Goal: Transaction & Acquisition: Purchase product/service

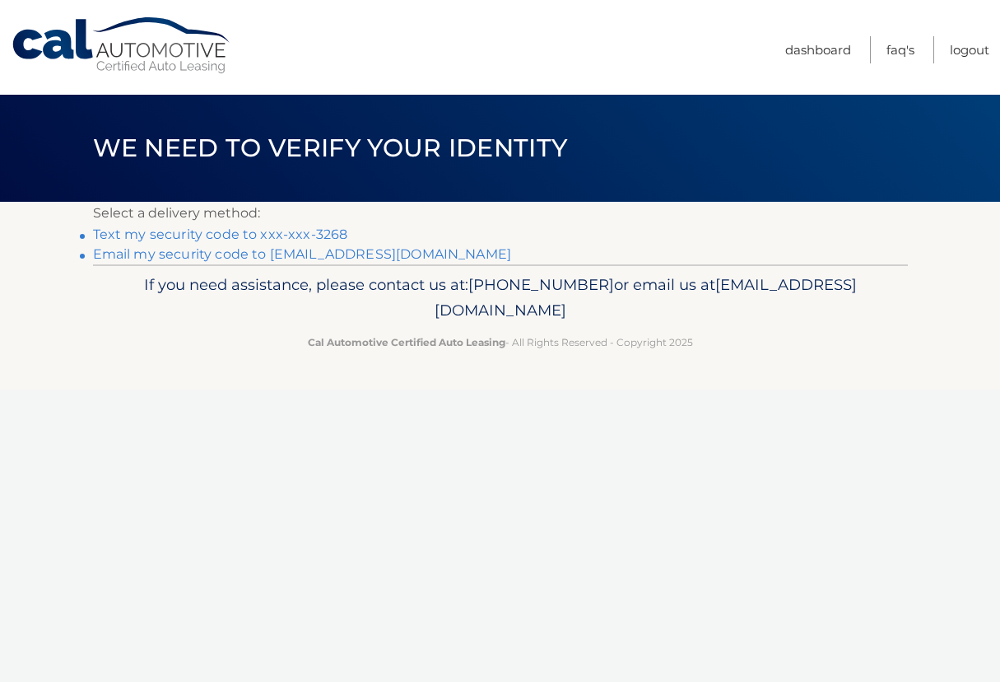
click at [319, 234] on link "Text my security code to xxx-xxx-3268" at bounding box center [220, 234] width 255 height 16
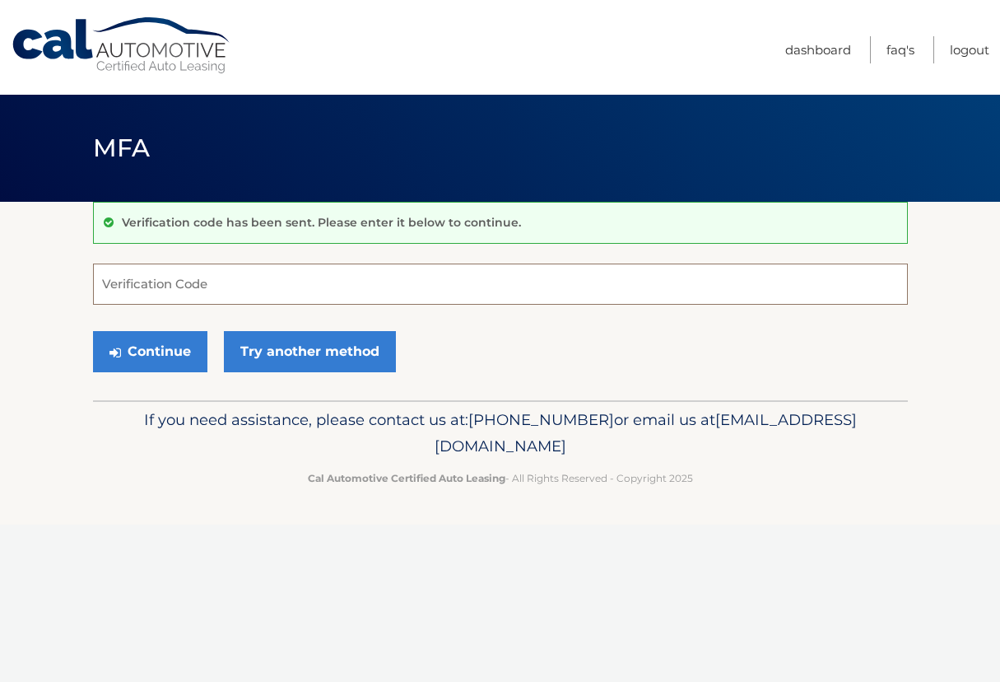
click at [194, 285] on input "Verification Code" at bounding box center [500, 283] width 815 height 41
type input "235167"
click at [145, 358] on button "Continue" at bounding box center [150, 351] width 114 height 41
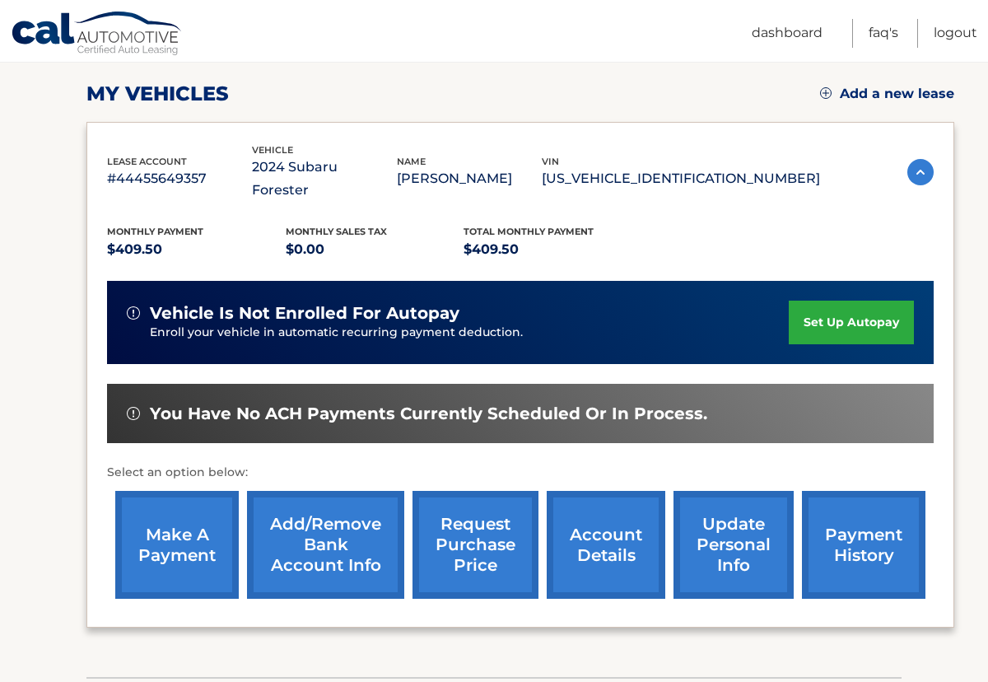
scroll to position [221, 0]
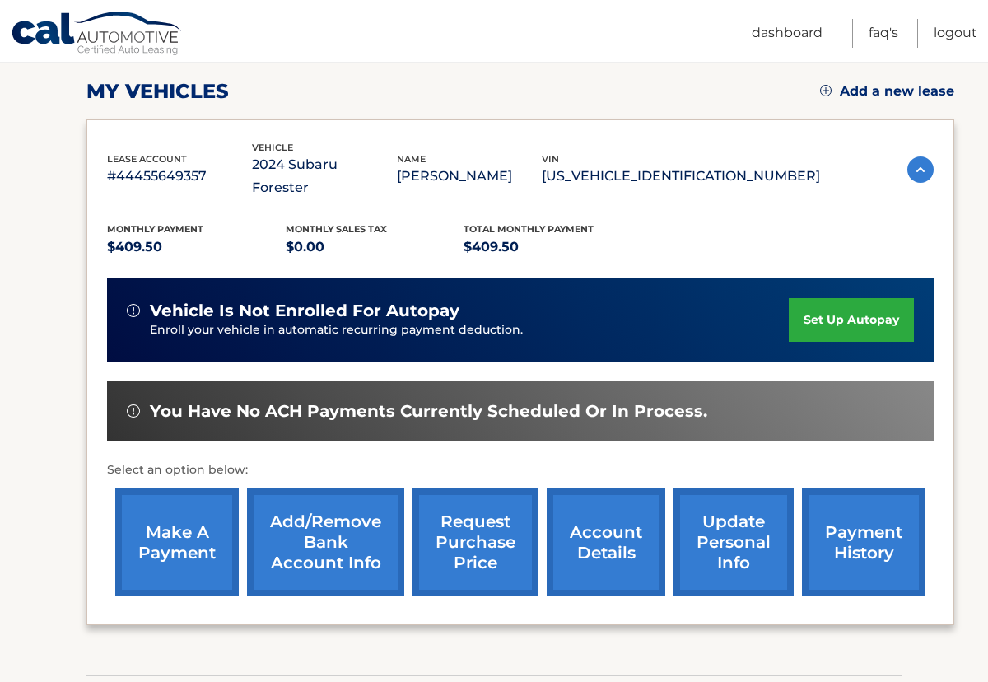
click at [171, 528] on link "make a payment" at bounding box center [176, 542] width 123 height 108
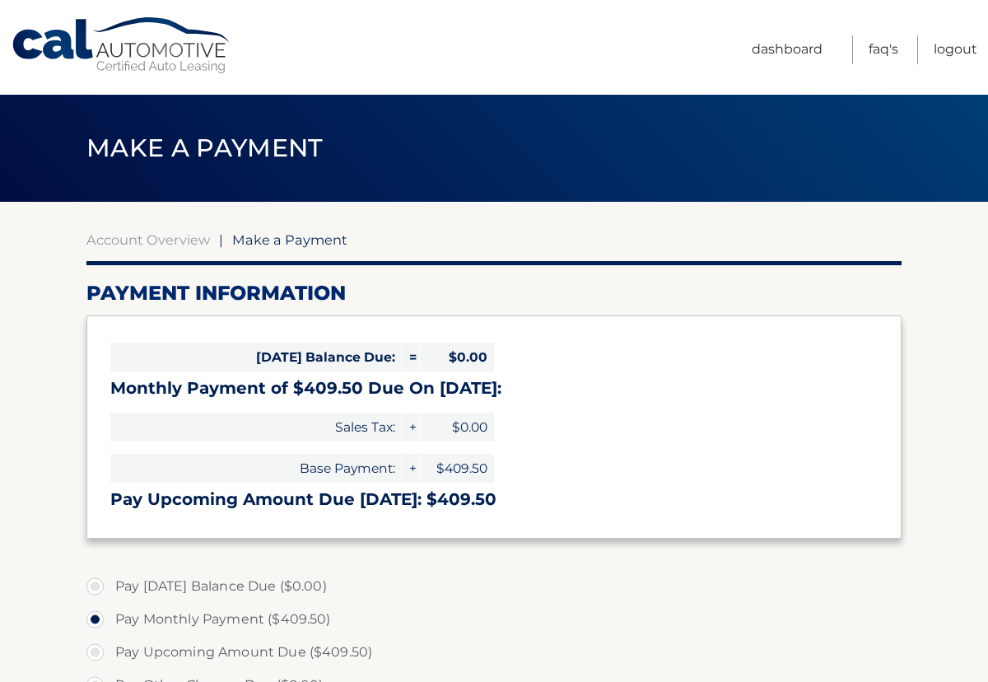
select select "NjI3NzQyNGYtNTAwZi00M2QxLWI2OWQtYmFhYmM5ZWJjMjI4"
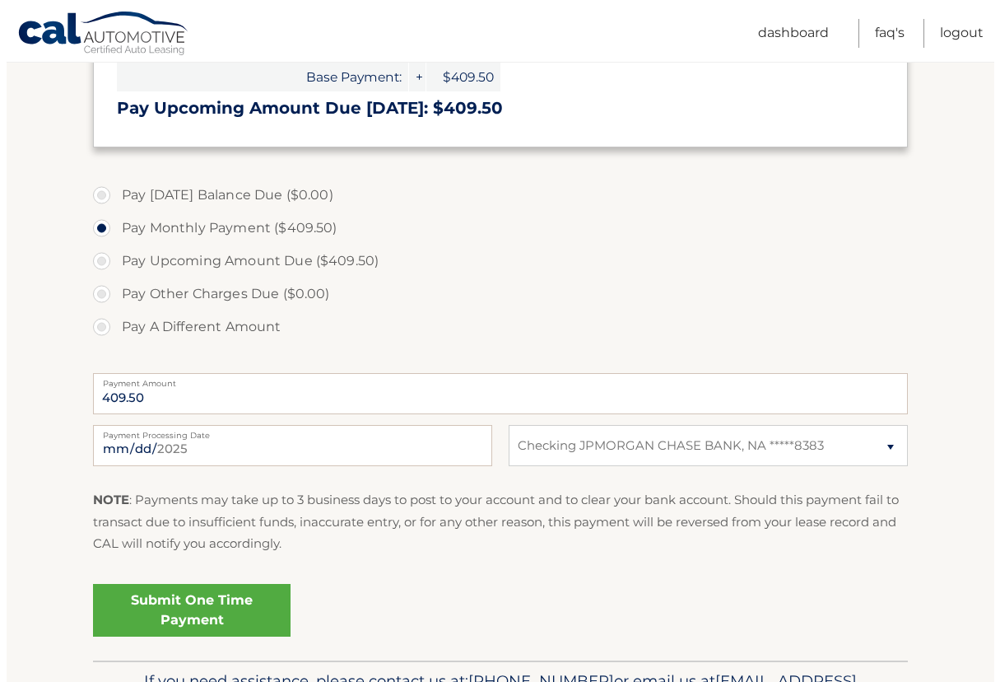
scroll to position [471, 0]
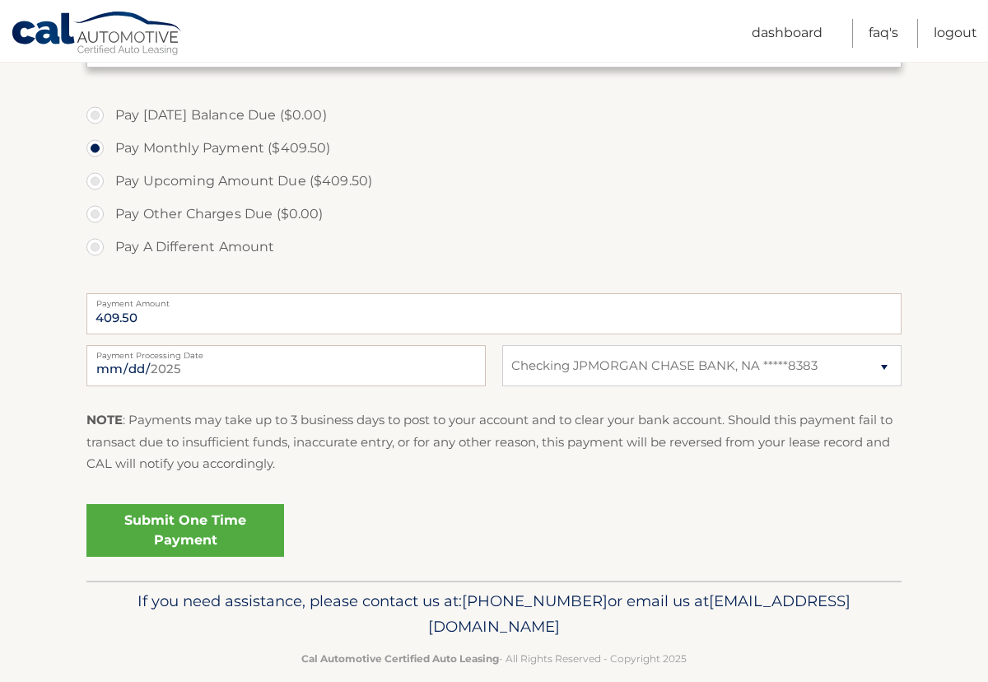
click at [211, 523] on link "Submit One Time Payment" at bounding box center [185, 530] width 198 height 53
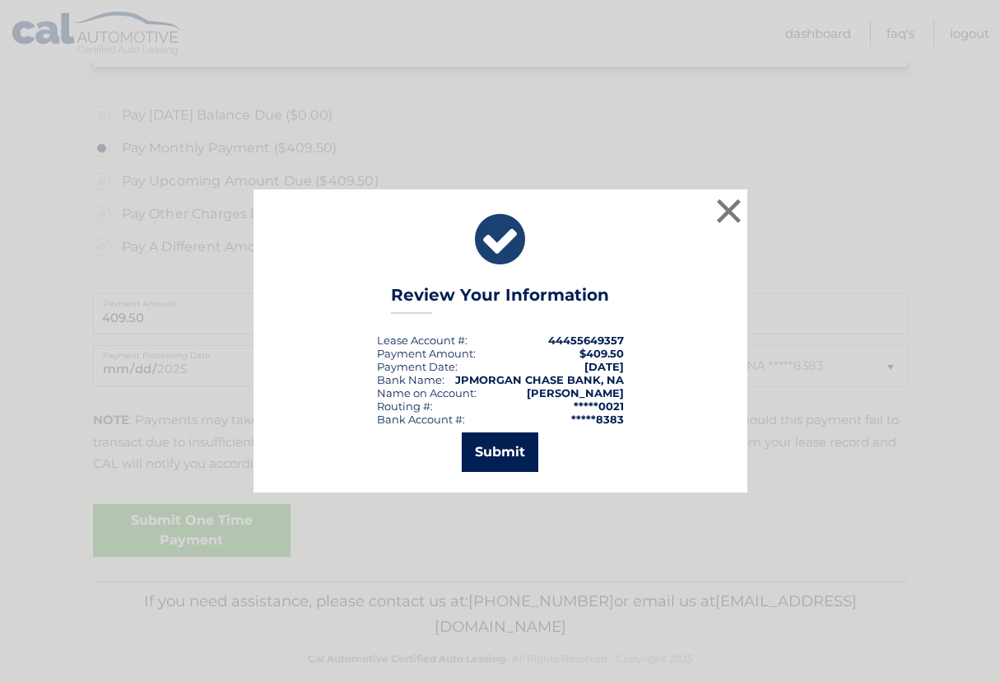
click at [485, 452] on button "Submit" at bounding box center [500, 452] width 77 height 40
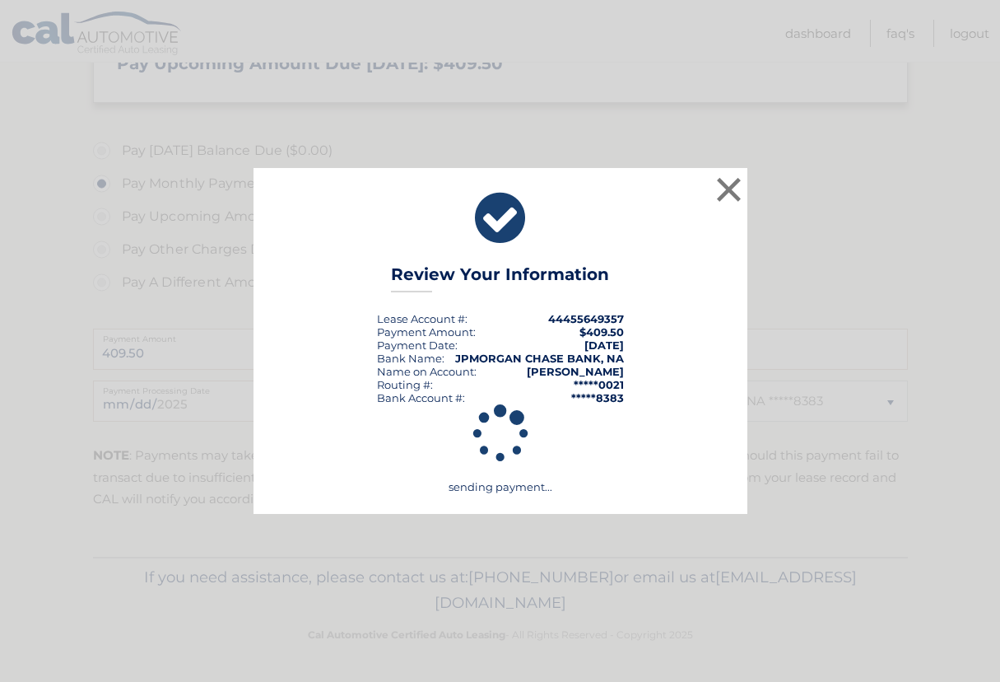
scroll to position [435, 0]
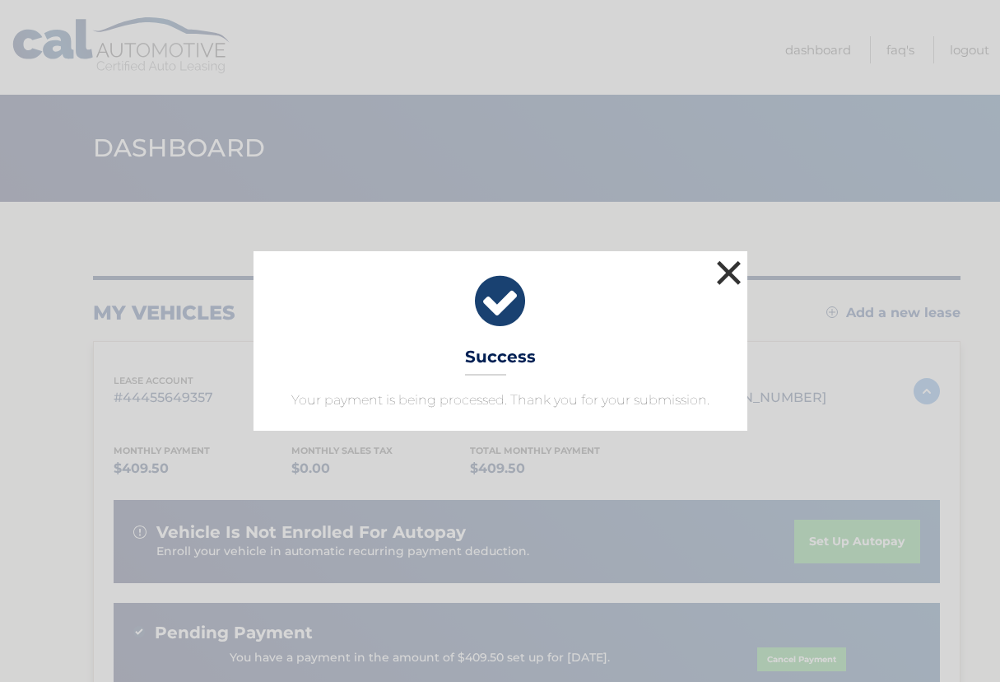
click at [724, 272] on button "×" at bounding box center [729, 272] width 33 height 33
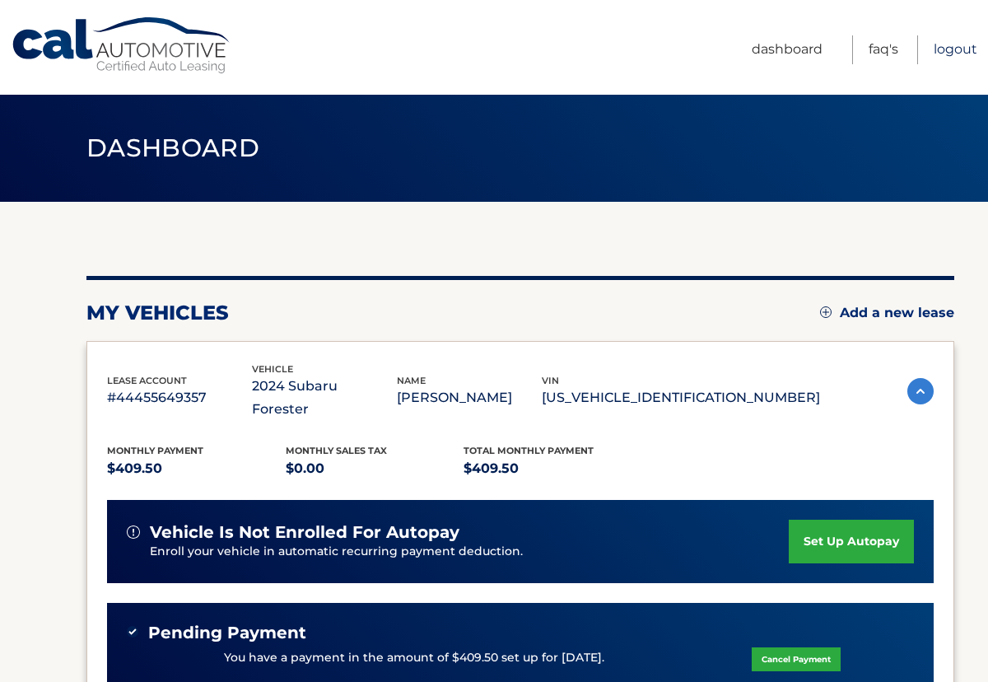
click at [944, 51] on link "Logout" at bounding box center [955, 49] width 44 height 29
